Goal: Ask a question: Seek information or help from site administrators or community

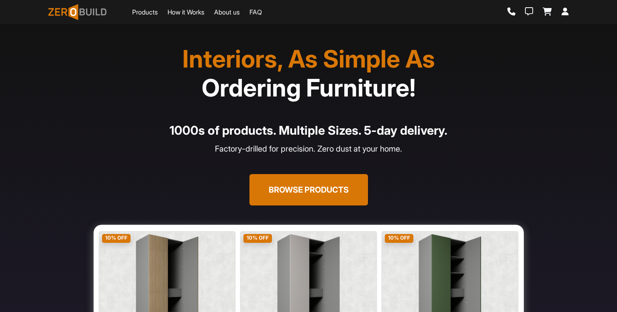
click at [304, 195] on button "Browse Products" at bounding box center [308, 189] width 118 height 31
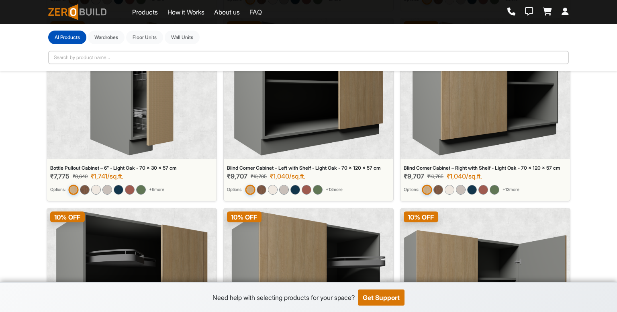
scroll to position [1947, 0]
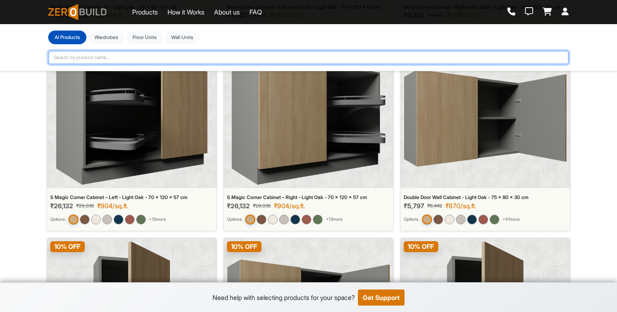
click at [270, 61] on input "text" at bounding box center [308, 58] width 520 height 14
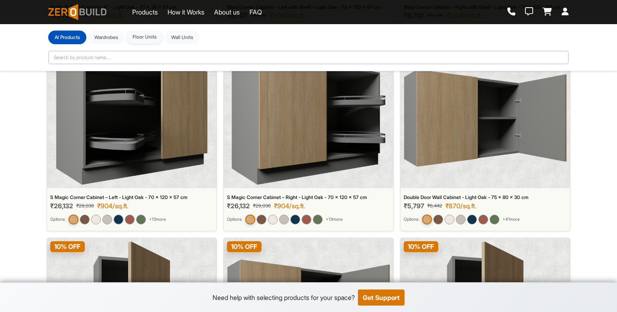
click at [144, 37] on button "Floor Units" at bounding box center [144, 37] width 37 height 14
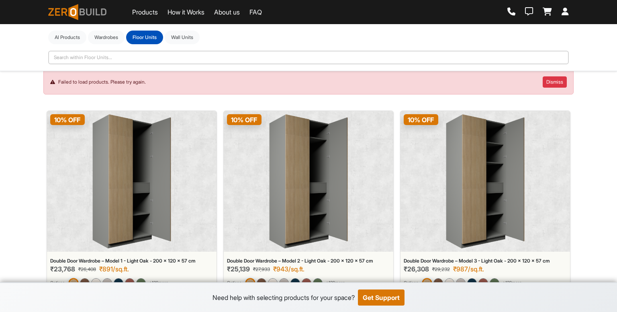
scroll to position [0, 0]
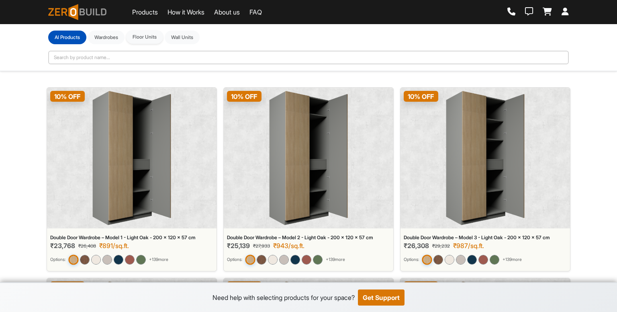
click at [162, 40] on button "Floor Units" at bounding box center [144, 37] width 37 height 14
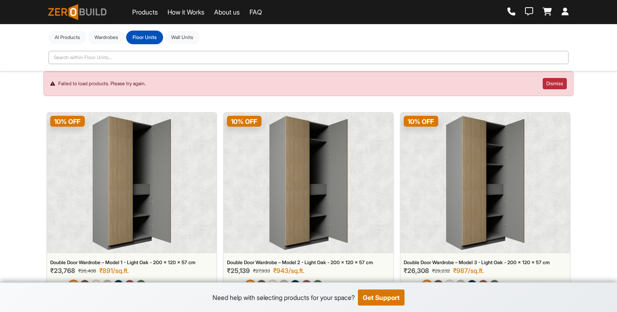
click at [553, 85] on button "Dismiss" at bounding box center [554, 83] width 24 height 11
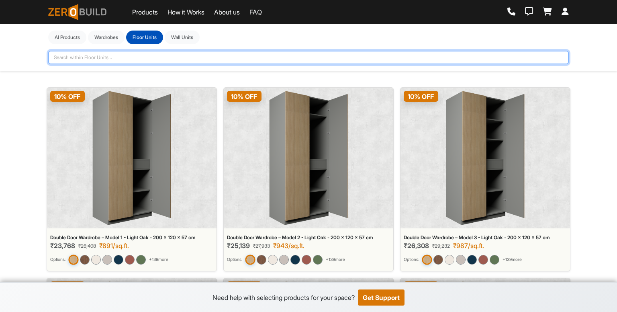
click at [185, 60] on input "text" at bounding box center [308, 58] width 520 height 14
type input "floor unit"
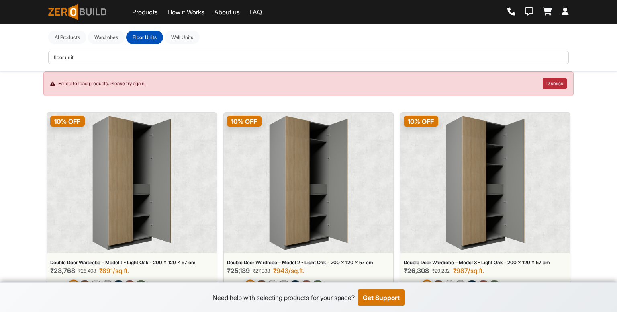
click at [556, 86] on button "Dismiss" at bounding box center [554, 83] width 24 height 11
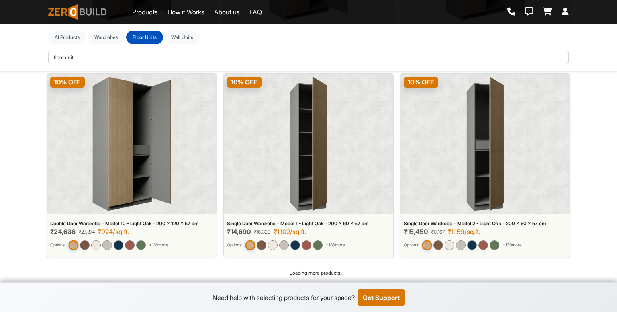
scroll to position [609, 0]
drag, startPoint x: 533, startPoint y: 0, endPoint x: 439, endPoint y: 41, distance: 103.0
click at [439, 41] on div "Al Products Wardrobes Floor Units Wall Units" at bounding box center [308, 38] width 520 height 14
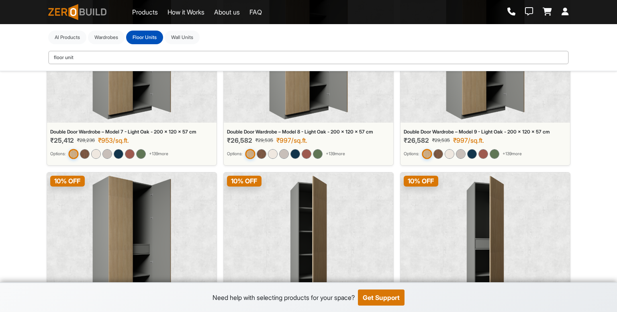
scroll to position [449, 0]
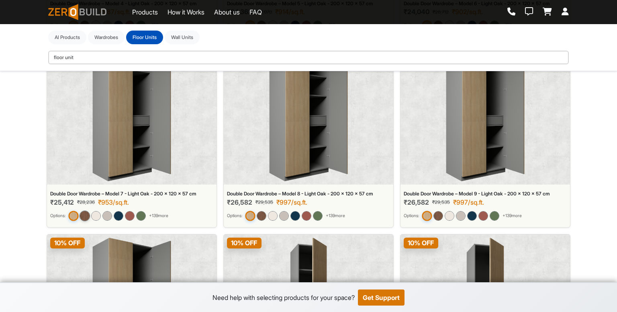
click at [82, 212] on img at bounding box center [84, 215] width 10 height 10
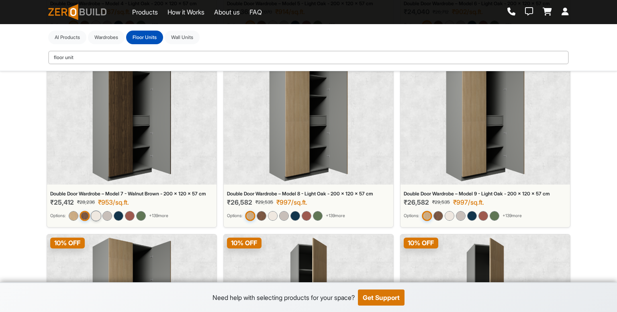
click at [101, 215] on img at bounding box center [96, 215] width 10 height 10
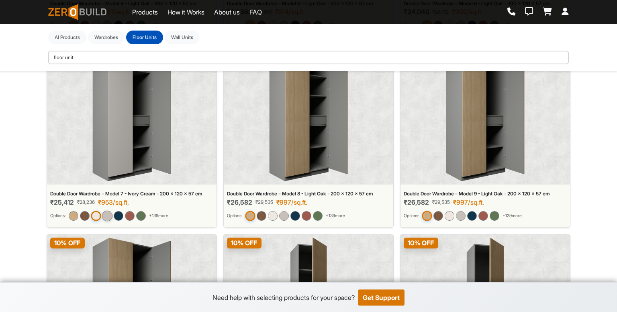
click at [111, 217] on img at bounding box center [107, 215] width 10 height 10
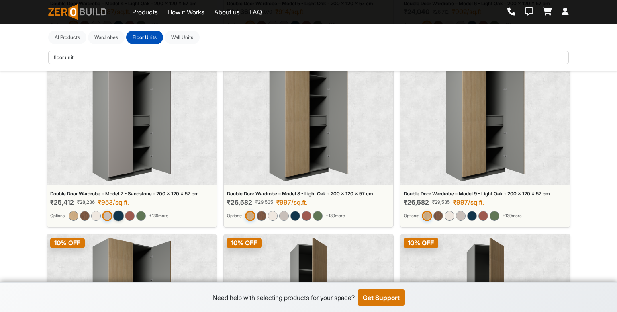
click at [123, 213] on img at bounding box center [118, 215] width 10 height 10
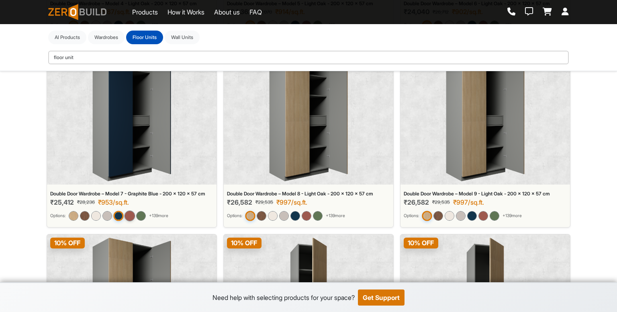
click at [135, 217] on img at bounding box center [129, 215] width 10 height 10
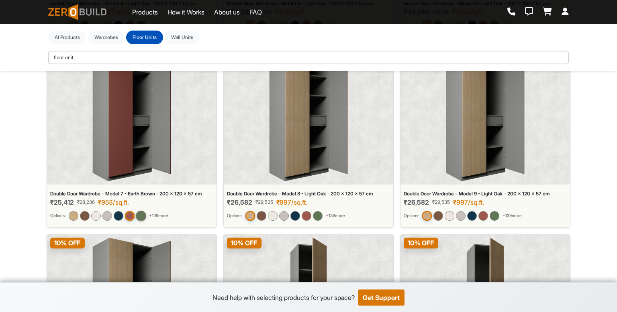
click at [142, 216] on img at bounding box center [141, 215] width 10 height 10
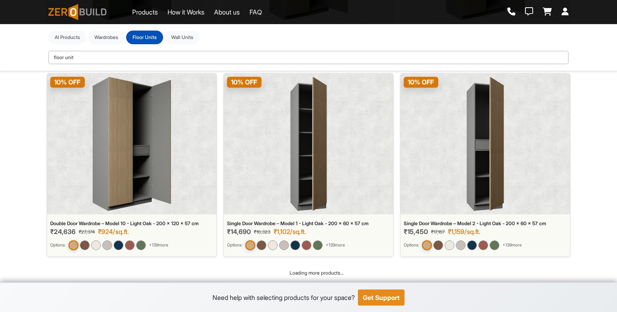
click at [374, 297] on button "Get Support" at bounding box center [381, 297] width 47 height 16
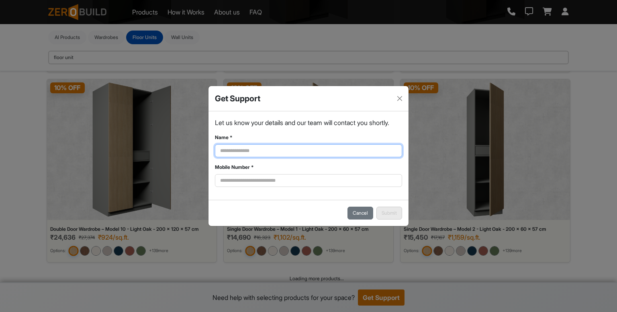
click at [304, 157] on input "Name *" at bounding box center [308, 150] width 187 height 13
click at [321, 146] on div "Name *" at bounding box center [308, 145] width 187 height 23
click at [401, 93] on button "Close" at bounding box center [399, 98] width 11 height 11
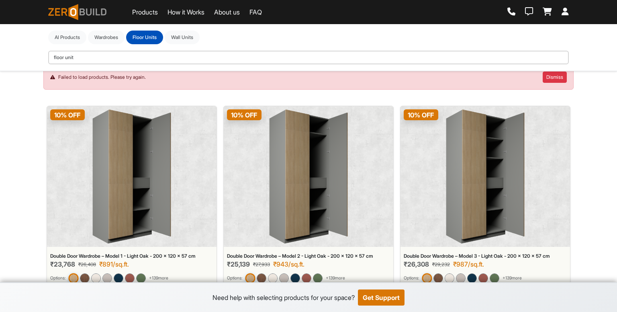
scroll to position [0, 0]
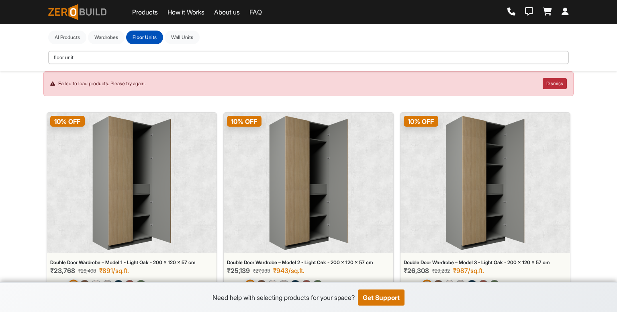
click at [552, 78] on button "Dismiss" at bounding box center [554, 83] width 24 height 11
click at [551, 85] on button "Dismiss" at bounding box center [554, 83] width 24 height 11
